Goal: Information Seeking & Learning: Understand process/instructions

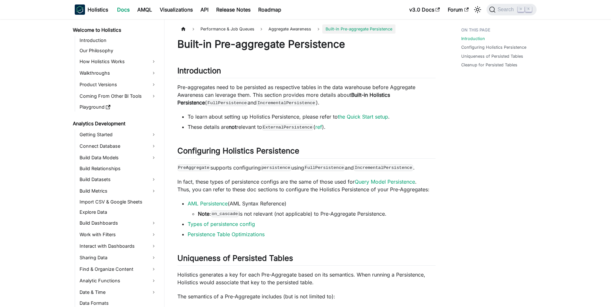
scroll to position [461, 0]
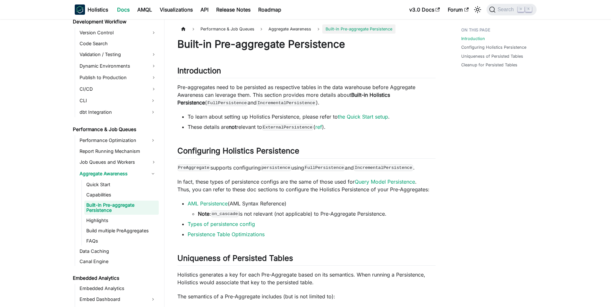
click at [87, 146] on ul "Performance Optimization Report Running Mechanism Job Queues and Workers Aggreg…" at bounding box center [117, 200] width 84 height 131
click at [112, 182] on link "Quick Start" at bounding box center [121, 184] width 74 height 9
click at [112, 184] on link "Quick Start" at bounding box center [121, 184] width 74 height 9
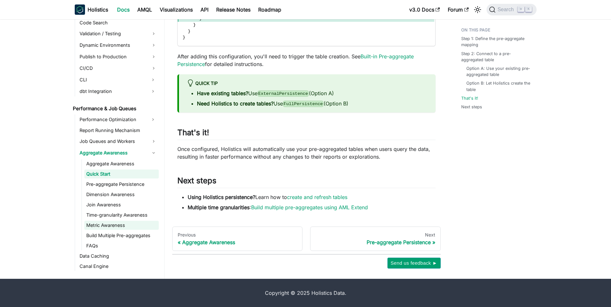
scroll to position [478, 0]
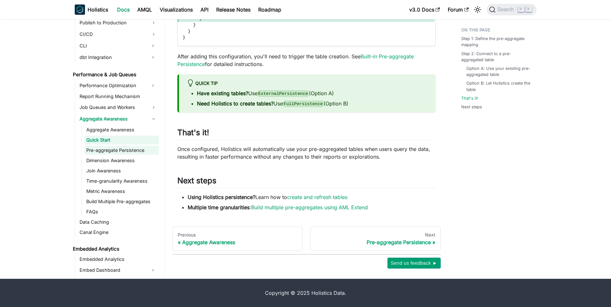
click at [131, 148] on link "Pre-aggregate Persistence" at bounding box center [121, 150] width 74 height 9
